Goal: Find specific page/section: Find specific page/section

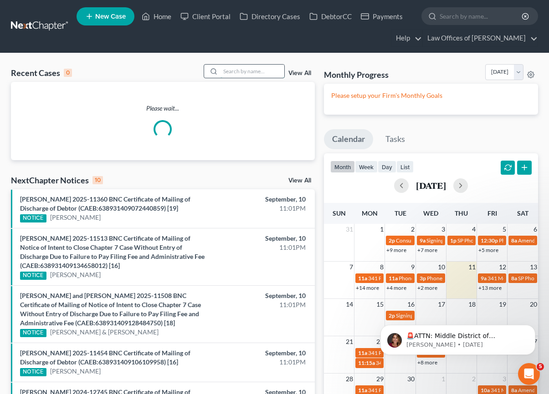
click at [245, 68] on input "search" at bounding box center [252, 71] width 64 height 13
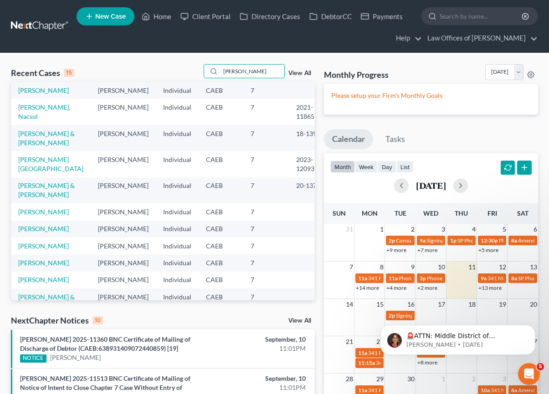
scroll to position [144, 0]
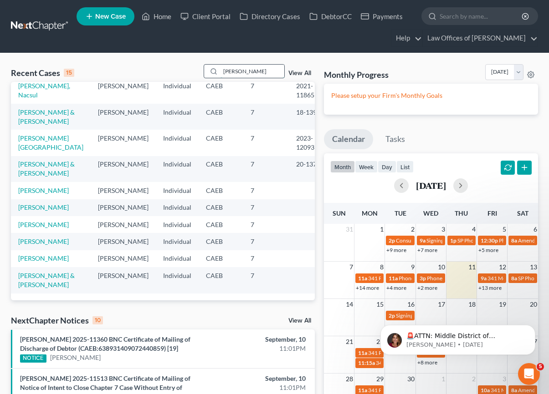
click at [249, 70] on input "[PERSON_NAME]" at bounding box center [252, 71] width 64 height 13
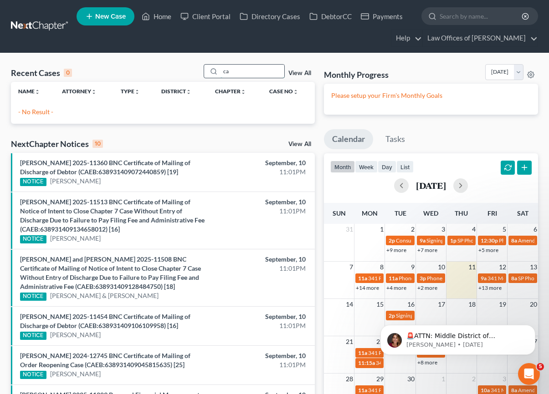
type input "c"
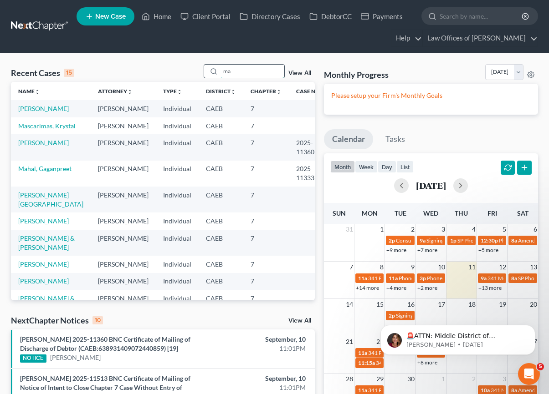
click at [251, 71] on input "ma" at bounding box center [252, 71] width 64 height 13
click at [251, 72] on input "ma" at bounding box center [252, 71] width 64 height 13
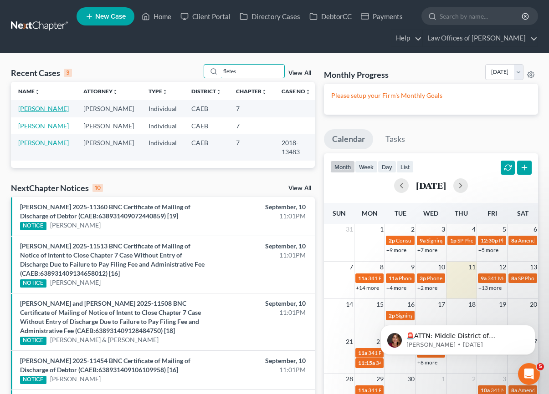
type input "fletes"
click at [36, 110] on link "[PERSON_NAME]" at bounding box center [43, 109] width 51 height 8
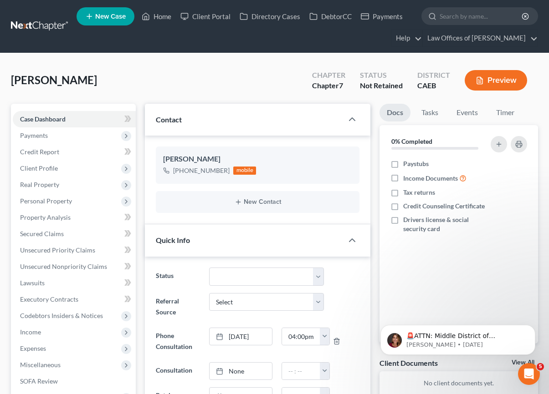
scroll to position [14, 0]
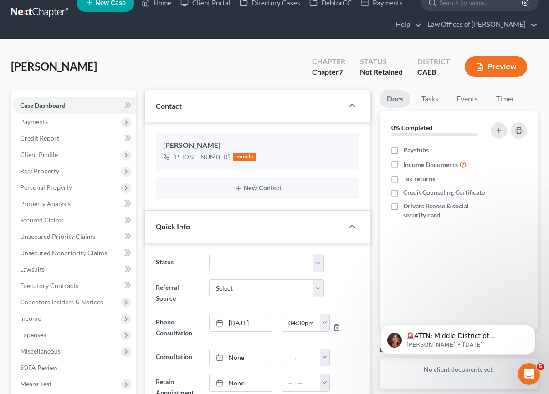
click at [148, 68] on div "Fletes, [PERSON_NAME] Upgraded Chapter Chapter 7 Status Not Retained District C…" at bounding box center [274, 71] width 527 height 40
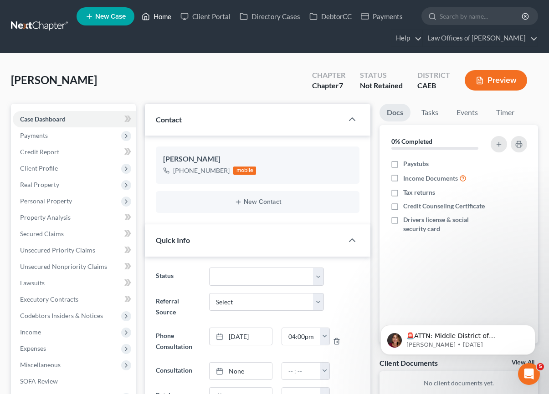
click at [165, 16] on link "Home" at bounding box center [156, 16] width 39 height 16
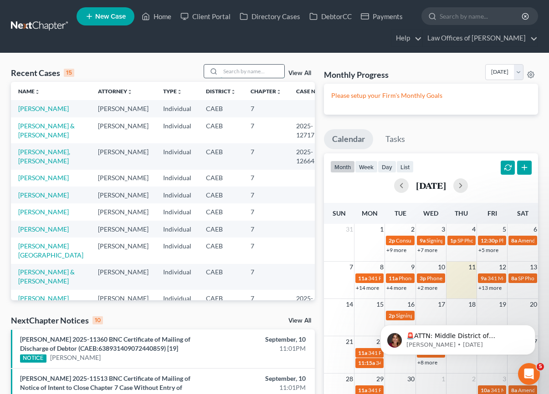
click at [265, 69] on input "search" at bounding box center [252, 71] width 64 height 13
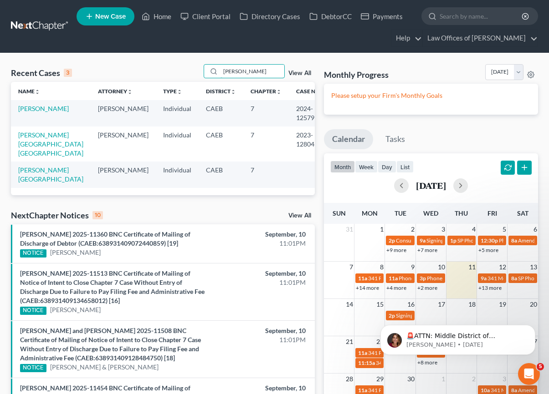
type input "[PERSON_NAME]"
click at [47, 113] on td "[PERSON_NAME]" at bounding box center [51, 113] width 80 height 26
click at [46, 110] on link "[PERSON_NAME]" at bounding box center [43, 109] width 51 height 8
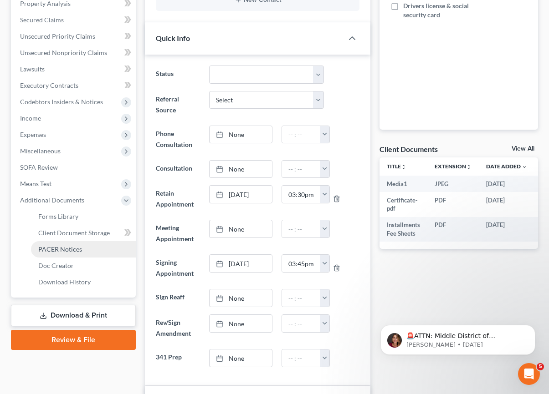
scroll to position [4295, 0]
click at [67, 250] on span "PACER Notices" at bounding box center [60, 249] width 44 height 8
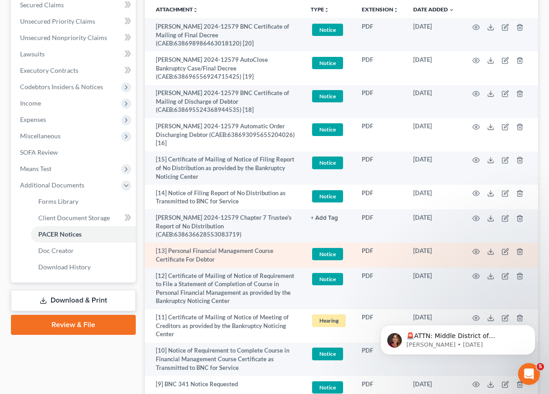
scroll to position [228, 0]
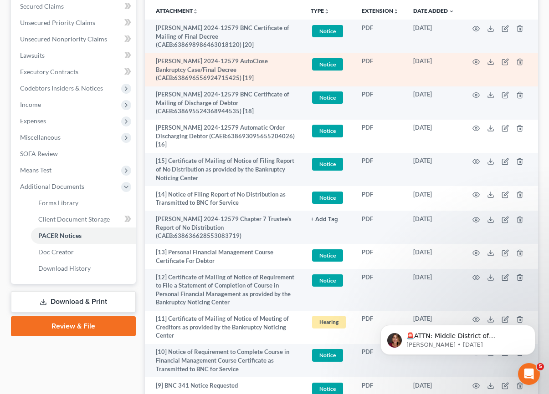
click at [278, 72] on td "[PERSON_NAME] 2024-12579 AutoClose Bankruptcy Case/Final Decree (CAEB:638696556…" at bounding box center [224, 69] width 158 height 33
click at [475, 63] on icon "button" at bounding box center [475, 61] width 7 height 7
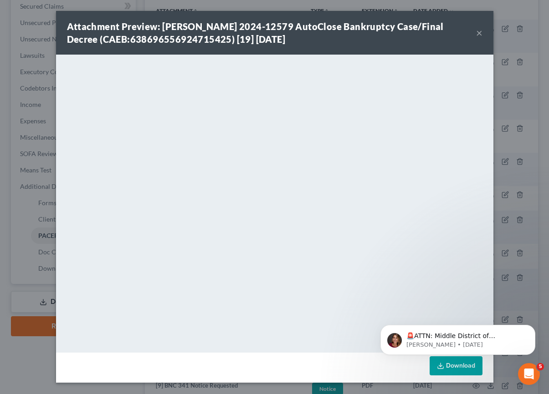
click at [481, 34] on button "×" at bounding box center [479, 32] width 6 height 11
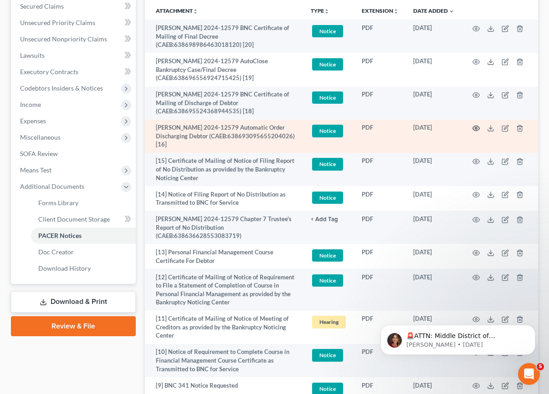
click at [473, 127] on icon "button" at bounding box center [475, 128] width 7 height 7
